Goal: Task Accomplishment & Management: Manage account settings

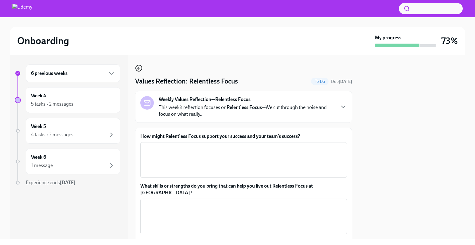
click at [136, 69] on icon "button" at bounding box center [138, 68] width 7 height 7
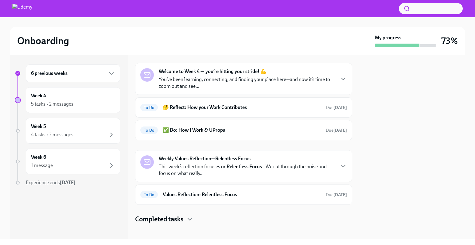
scroll to position [19, 0]
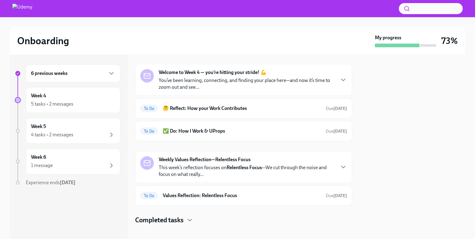
click at [288, 62] on div "Week 4 Welcome to Week 4 — you’re hitting your stride! 💪 You’ve been learning, …" at bounding box center [243, 134] width 217 height 179
click at [284, 75] on div "Welcome to Week 4 — you’re hitting your stride! 💪 You’ve been learning, connect…" at bounding box center [247, 80] width 176 height 22
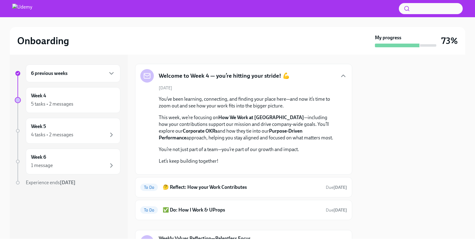
click at [284, 75] on h5 "Welcome to Week 4 — you’re hitting your stride! 💪" at bounding box center [224, 76] width 131 height 8
click at [346, 77] on icon "button" at bounding box center [343, 75] width 7 height 7
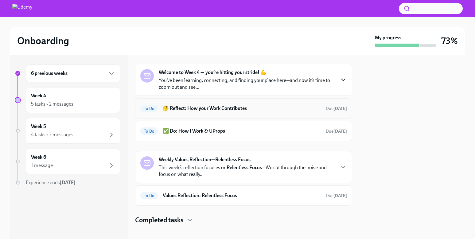
click at [300, 114] on div "To Do 🤔 Reflect: How your Work Contributes Due [DATE]" at bounding box center [243, 108] width 217 height 20
click at [258, 115] on div "To Do 🤔 Reflect: How your Work Contributes Due [DATE]" at bounding box center [243, 108] width 217 height 20
click at [235, 108] on h6 "🤔 Reflect: How your Work Contributes" at bounding box center [242, 108] width 158 height 7
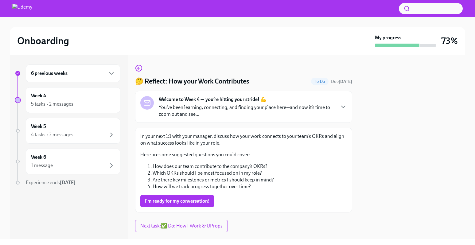
scroll to position [13, 0]
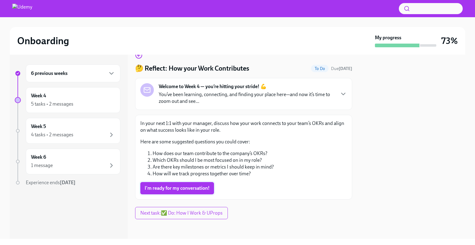
click at [193, 189] on span "I'm ready for my conversation!" at bounding box center [177, 188] width 65 height 6
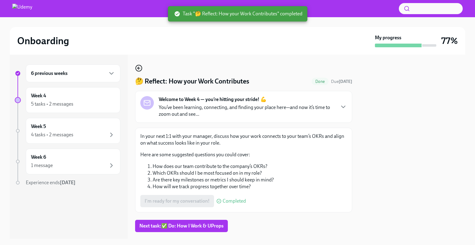
click at [139, 65] on circle "button" at bounding box center [139, 68] width 6 height 6
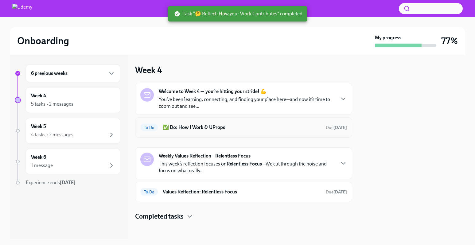
click at [231, 123] on div "To Do ✅ Do: How I Work & UProps Due [DATE]" at bounding box center [243, 128] width 207 height 10
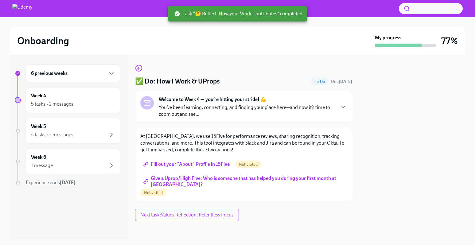
scroll to position [2, 0]
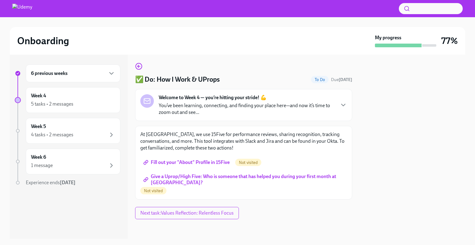
click at [220, 160] on span "Fill out your "About" Profile in 15Five" at bounding box center [187, 162] width 85 height 6
click at [368, 170] on div at bounding box center [413, 147] width 106 height 184
click at [221, 179] on span "Give a Uprop/High Five: Who is someone that has helped you during your first mo…" at bounding box center [244, 180] width 198 height 6
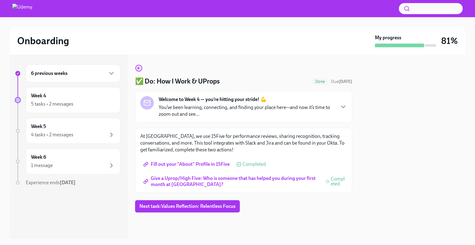
scroll to position [0, 0]
click at [237, 178] on span "Give a Uprop/High Five: Who is someone that has helped you during your first mo…" at bounding box center [232, 181] width 174 height 6
click at [139, 65] on icon "button" at bounding box center [138, 68] width 7 height 7
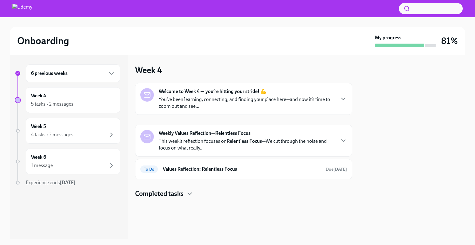
click at [164, 188] on div "Welcome to Week 4 — you’re hitting your stride! 💪 You’ve been learning, connect…" at bounding box center [243, 140] width 217 height 115
click at [163, 192] on h4 "Completed tasks" at bounding box center [159, 193] width 49 height 9
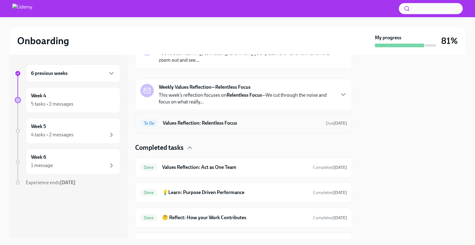
scroll to position [42, 0]
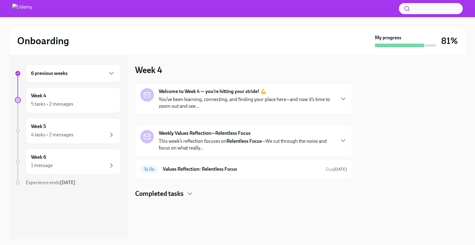
click at [314, 143] on p "This week’s reflection focuses on Relentless Focus —We cut through the noise an…" at bounding box center [247, 145] width 176 height 14
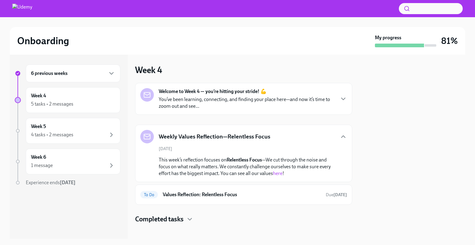
click at [308, 135] on div "Weekly Values Reflection—Relentless Focus" at bounding box center [243, 137] width 207 height 14
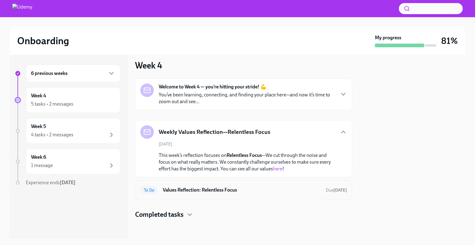
click at [263, 189] on h6 "Values Reflection: Relentless Focus" at bounding box center [242, 190] width 158 height 7
